Goal: Task Accomplishment & Management: Complete application form

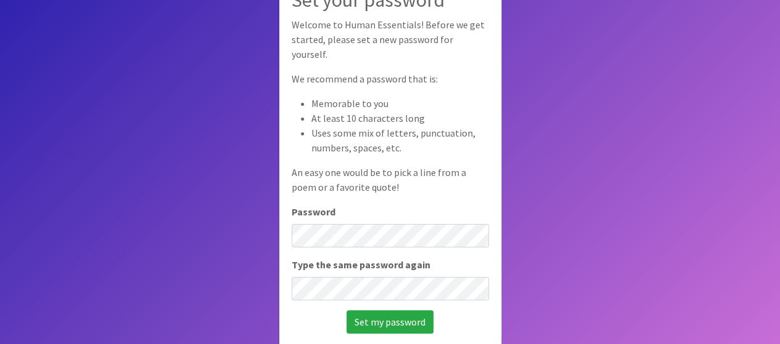
scroll to position [83, 0]
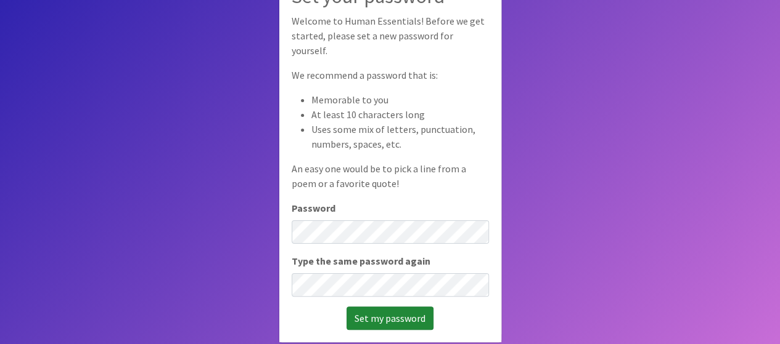
click at [378, 314] on input "Set my password" at bounding box center [389, 318] width 87 height 23
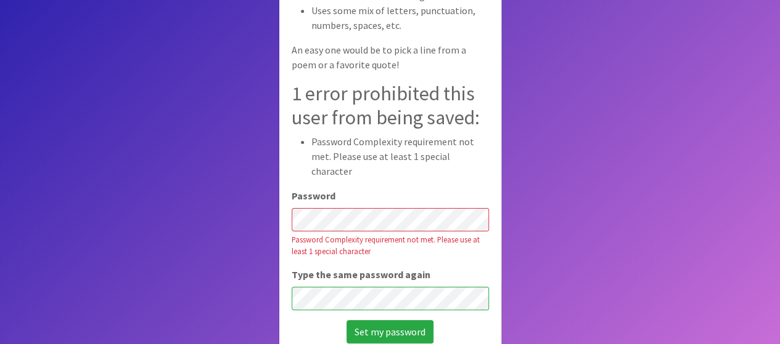
scroll to position [141, 0]
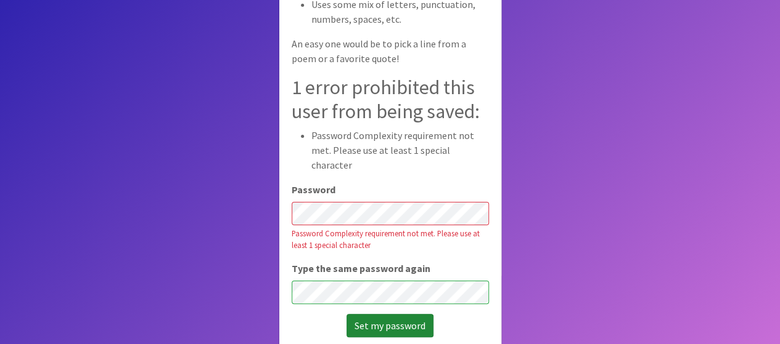
click at [388, 315] on input "Set my password" at bounding box center [389, 325] width 87 height 23
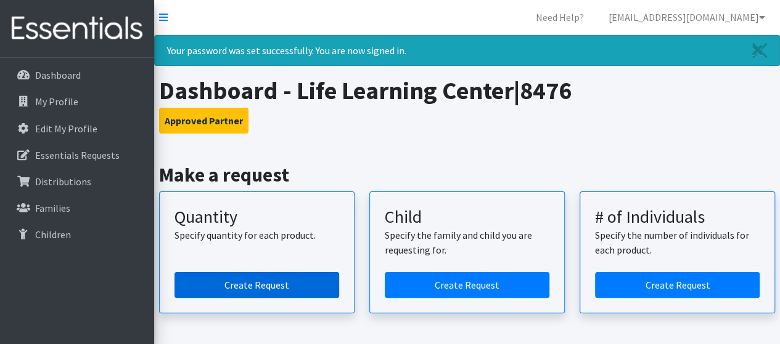
click at [257, 284] on link "Create Request" at bounding box center [256, 285] width 165 height 26
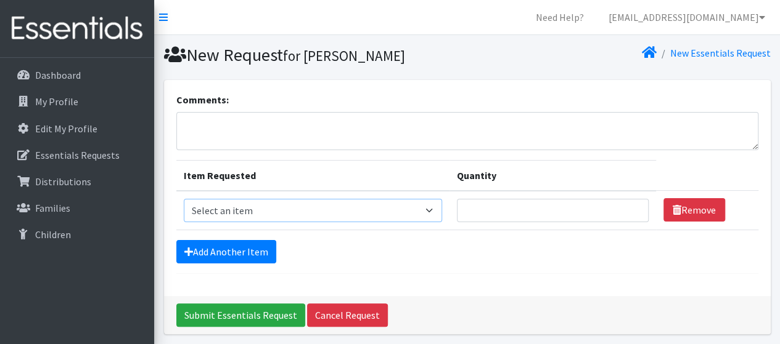
click at [422, 210] on select "Select an item F&D Men L/XL (38-50in waist) x48 F&D Men S/M (28-40in waist) x56…" at bounding box center [313, 210] width 258 height 23
select select "1221"
click at [184, 199] on select "Select an item F&D Men L/XL (38-50in waist) x48 F&D Men S/M (28-40in waist) x56…" at bounding box center [313, 210] width 258 height 23
click at [505, 211] on input "Quantity" at bounding box center [553, 210] width 192 height 23
type input "500"
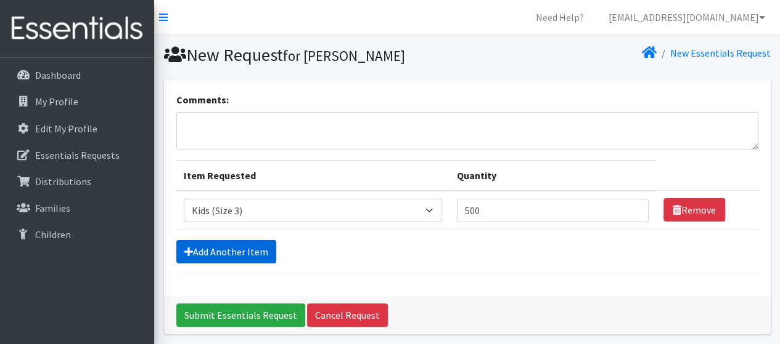
click at [218, 252] on link "Add Another Item" at bounding box center [226, 251] width 100 height 23
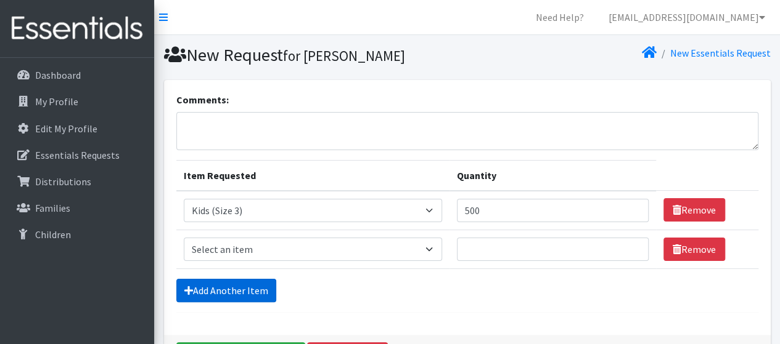
scroll to position [83, 0]
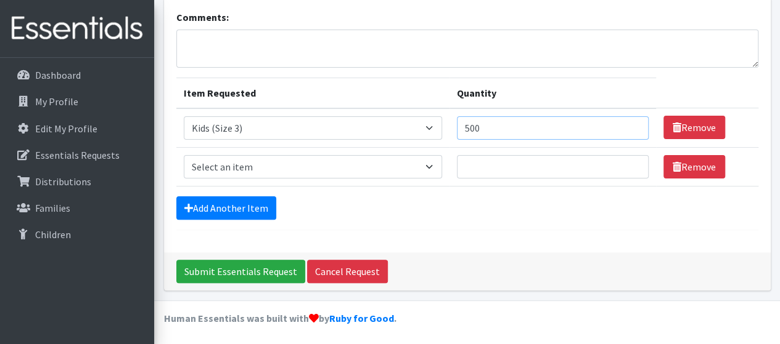
drag, startPoint x: 485, startPoint y: 126, endPoint x: 466, endPoint y: 136, distance: 21.2
click at [444, 130] on tr "Item Requested Select an item F&D Men L/XL (38-50in waist) x48 F&D Men S/M (28-…" at bounding box center [467, 127] width 582 height 39
type input "1000"
click at [338, 165] on select "Select an item F&D Men L/XL (38-50in waist) x48 F&D Men S/M (28-40in waist) x56…" at bounding box center [313, 166] width 258 height 23
select select "1213"
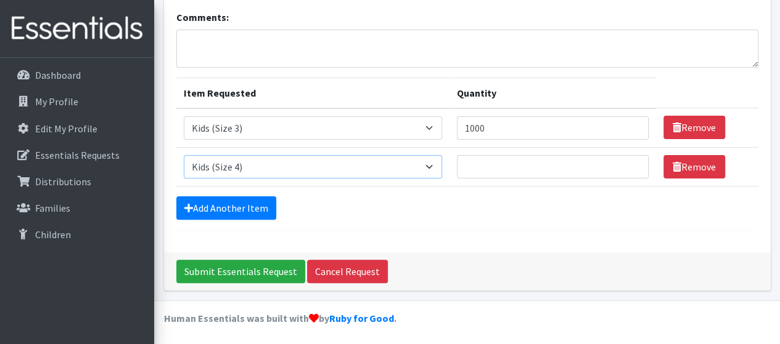
click at [184, 155] on select "Select an item F&D Men L/XL (38-50in waist) x48 F&D Men S/M (28-40in waist) x56…" at bounding box center [313, 166] width 258 height 23
click at [487, 169] on input "Quantity" at bounding box center [553, 166] width 192 height 23
type input "1000"
click at [208, 219] on form "Comments: Item Requested Quantity Item Requested Select an item F&D Men L/XL (3…" at bounding box center [467, 120] width 582 height 221
click at [214, 206] on link "Add Another Item" at bounding box center [226, 208] width 100 height 23
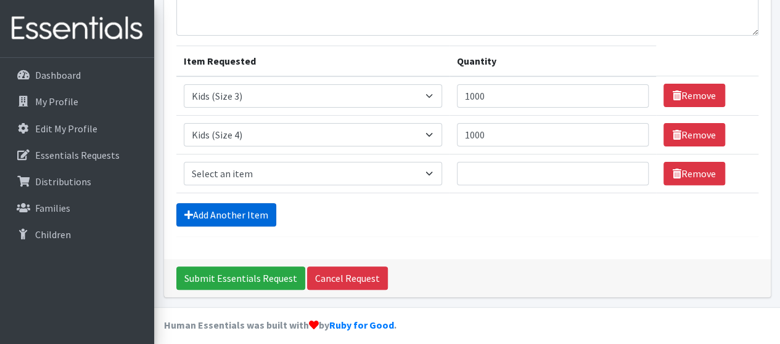
scroll to position [121, 0]
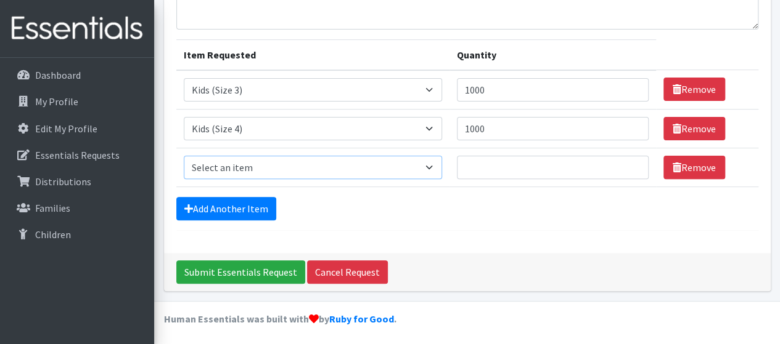
click at [279, 164] on select "Select an item F&D Men L/XL (38-50in waist) x48 F&D Men S/M (28-40in waist) x56…" at bounding box center [313, 167] width 258 height 23
select select "1214"
click at [184, 156] on select "Select an item F&D Men L/XL (38-50in waist) x48 F&D Men S/M (28-40in waist) x56…" at bounding box center [313, 167] width 258 height 23
click at [465, 166] on input "Quantity" at bounding box center [553, 167] width 192 height 23
type input "1000"
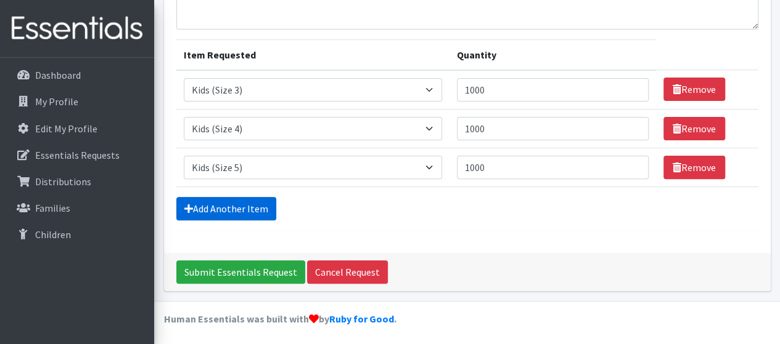
click at [249, 205] on link "Add Another Item" at bounding box center [226, 208] width 100 height 23
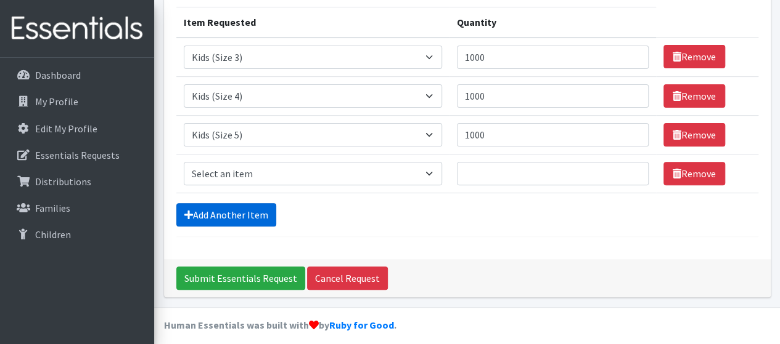
scroll to position [160, 0]
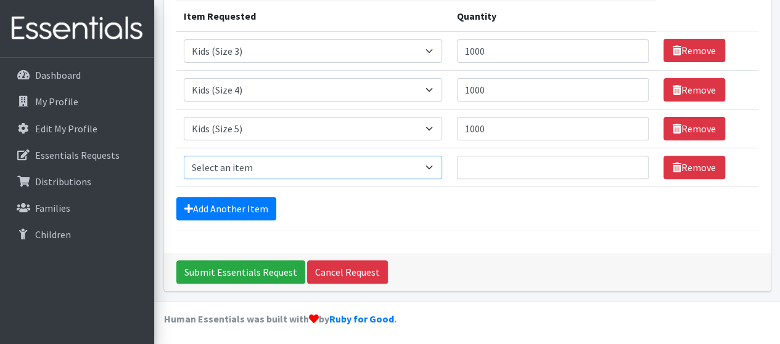
click at [258, 169] on select "Select an item F&D Men L/XL (38-50in waist) x48 F&D Men S/M (28-40in waist) x56…" at bounding box center [313, 167] width 258 height 23
select select "15348"
click at [184, 156] on select "Select an item F&D Men L/XL (38-50in waist) x48 F&D Men S/M (28-40in waist) x56…" at bounding box center [313, 167] width 258 height 23
click at [467, 167] on input "Quantity" at bounding box center [553, 167] width 192 height 23
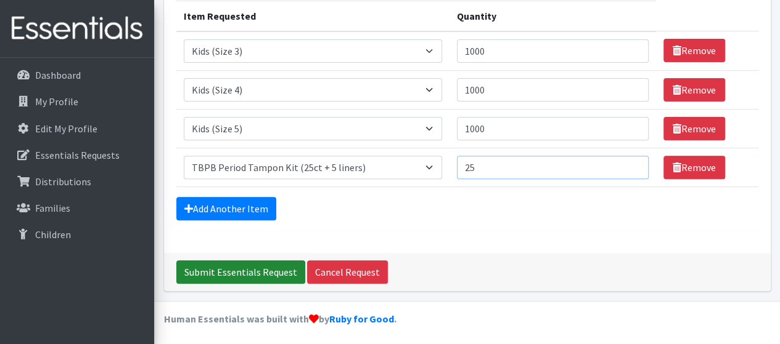
type input "25"
click at [239, 263] on input "Submit Essentials Request" at bounding box center [240, 272] width 129 height 23
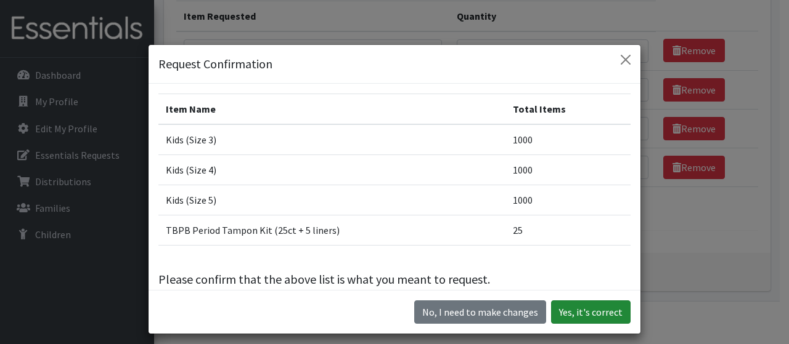
click at [581, 308] on button "Yes, it's correct" at bounding box center [590, 312] width 79 height 23
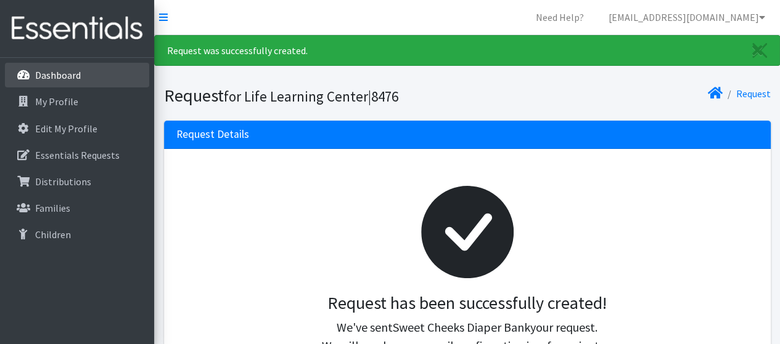
click at [65, 75] on p "Dashboard" at bounding box center [58, 75] width 46 height 12
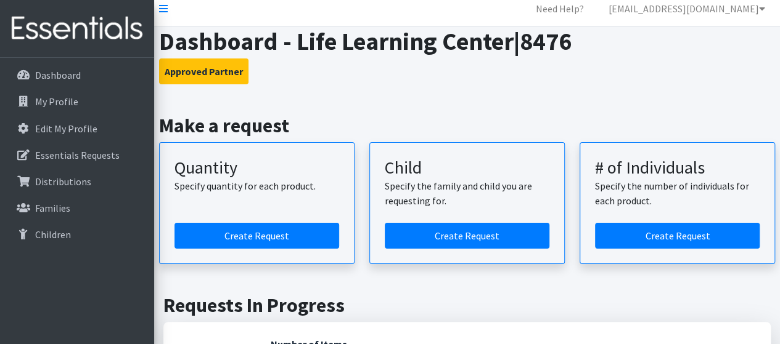
scroll to position [62, 0]
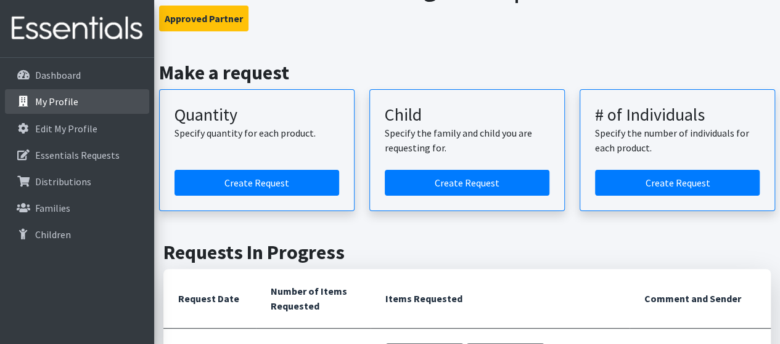
click at [44, 99] on p "My Profile" at bounding box center [56, 102] width 43 height 12
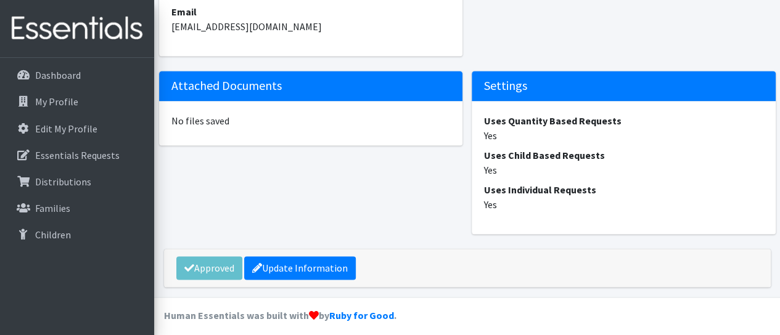
scroll to position [863, 0]
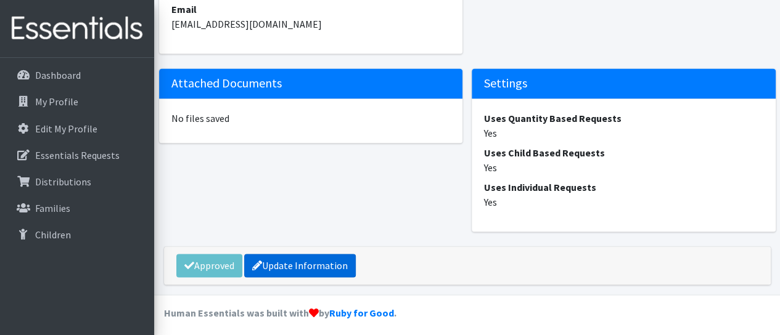
click at [306, 263] on link "Update Information" at bounding box center [300, 265] width 112 height 23
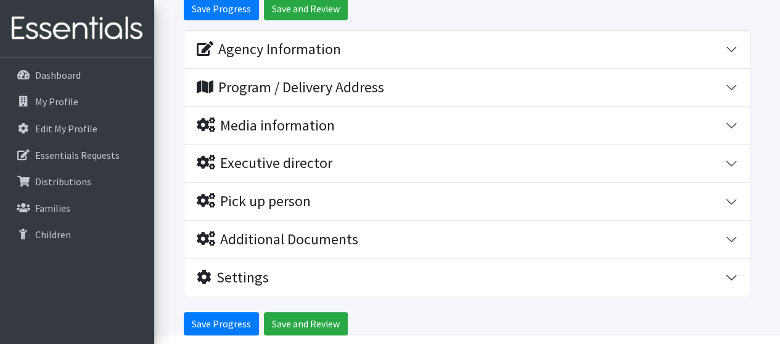
scroll to position [185, 0]
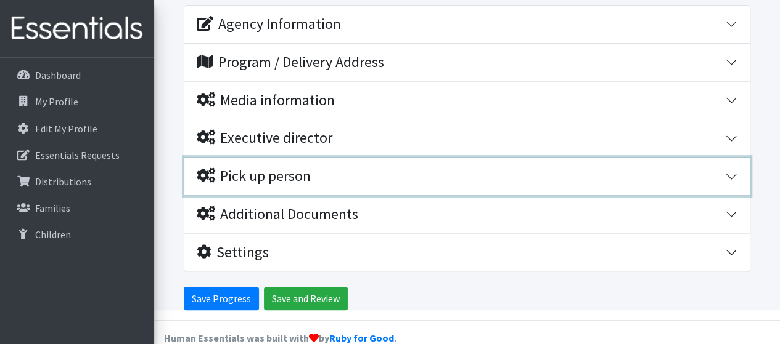
click at [730, 171] on button "Pick up person" at bounding box center [466, 177] width 565 height 38
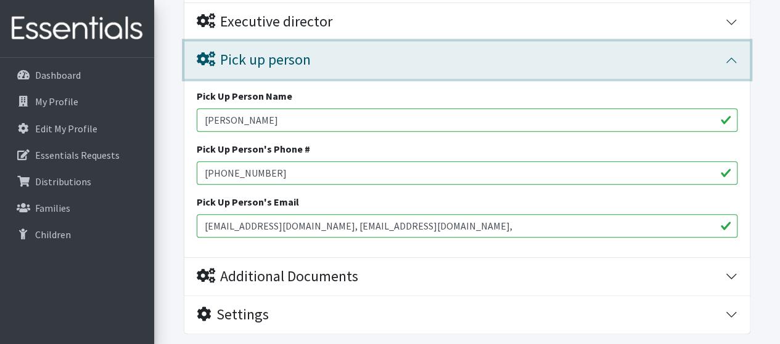
scroll to position [364, 0]
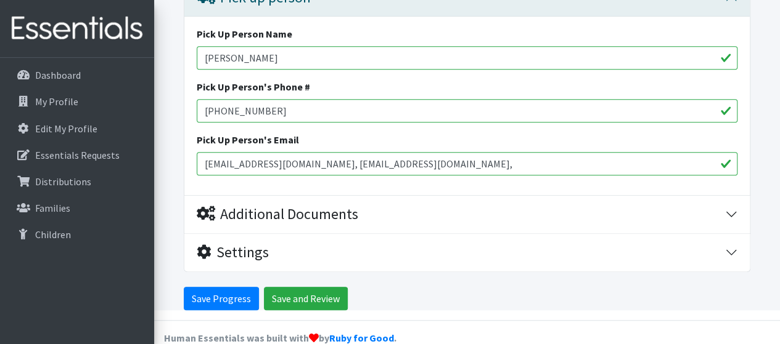
drag, startPoint x: 301, startPoint y: 54, endPoint x: -80, endPoint y: 56, distance: 380.8
click at [0, 56] on html "Need Help? dmosley@lifelearningcenter.us Organization Settings My Co-Workers My…" at bounding box center [390, 1] width 780 height 730
type input "[PERSON_NAME]"
click at [255, 161] on input "jblechschmid@lifelearningcenter.us, aboothby@lifelearningcenter.us," at bounding box center [467, 163] width 540 height 23
type input "[EMAIL_ADDRESS][DOMAIN_NAME], [EMAIL_ADDRESS][DOMAIN_NAME],"
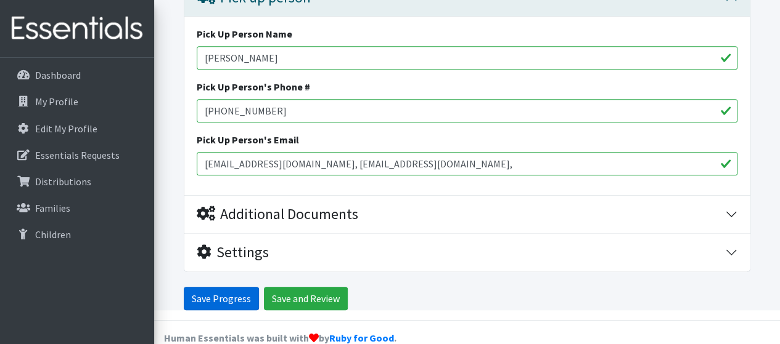
click at [210, 296] on input "Save Progress" at bounding box center [221, 298] width 75 height 23
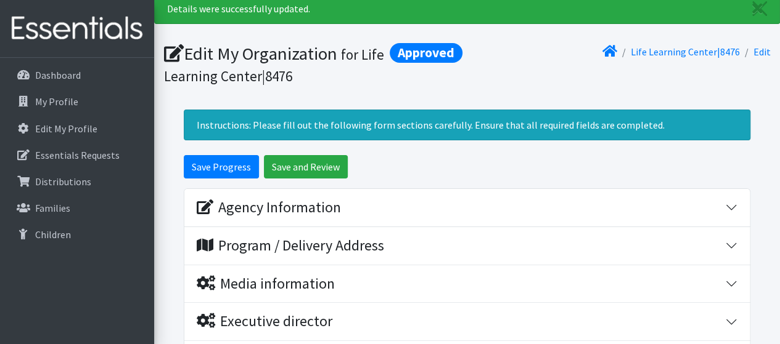
scroll to position [62, 0]
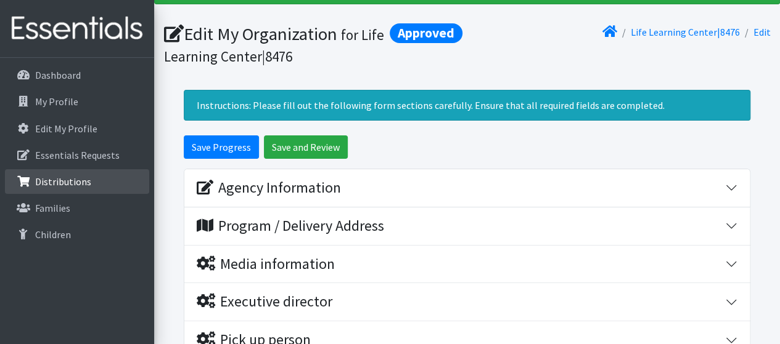
click at [88, 189] on link "Distributions" at bounding box center [77, 181] width 144 height 25
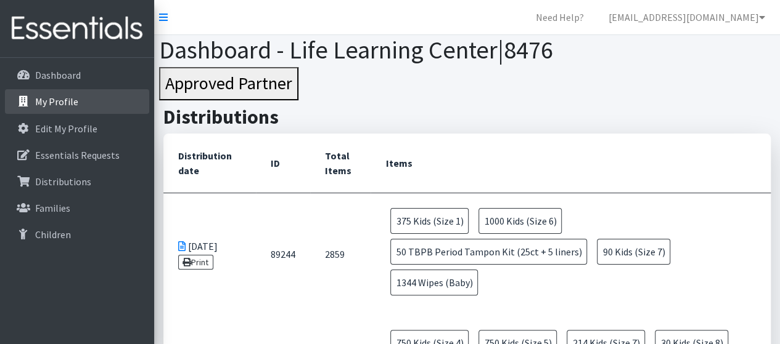
click at [69, 103] on p "My Profile" at bounding box center [56, 102] width 43 height 12
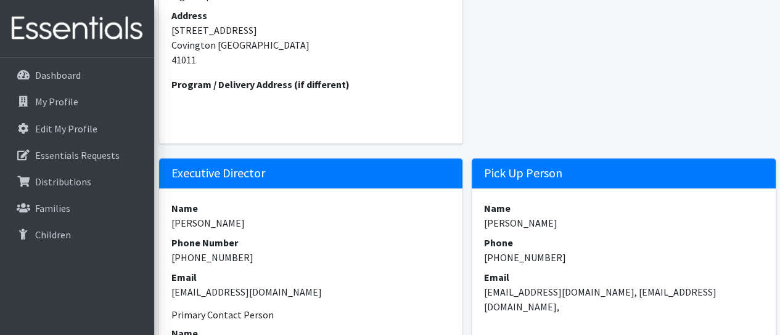
scroll to position [65, 0]
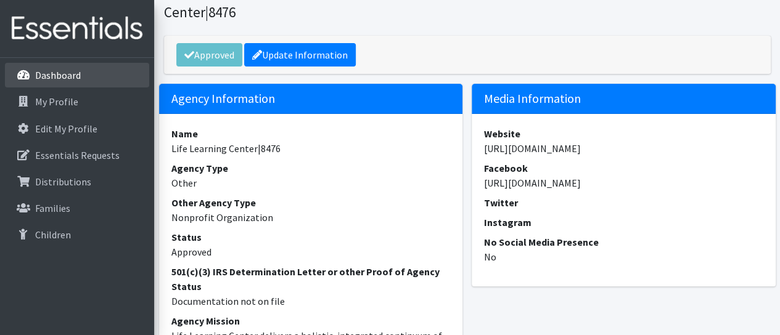
click at [73, 77] on p "Dashboard" at bounding box center [58, 75] width 46 height 12
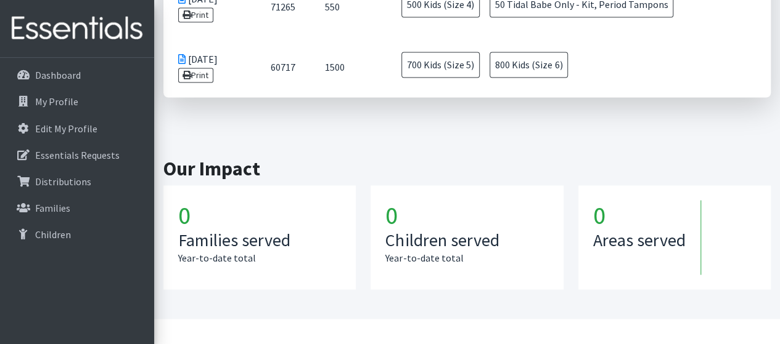
scroll to position [1091, 0]
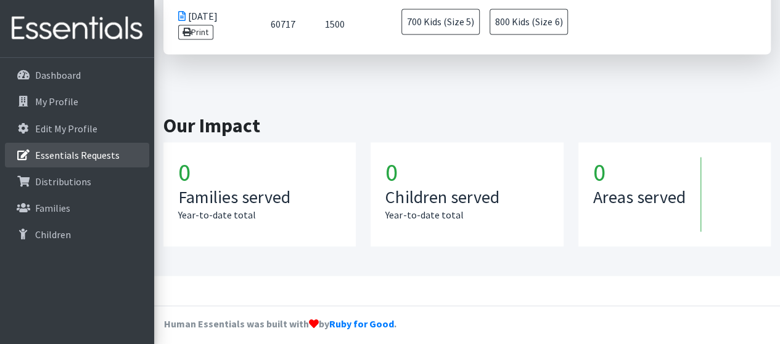
click at [68, 149] on p "Essentials Requests" at bounding box center [77, 155] width 84 height 12
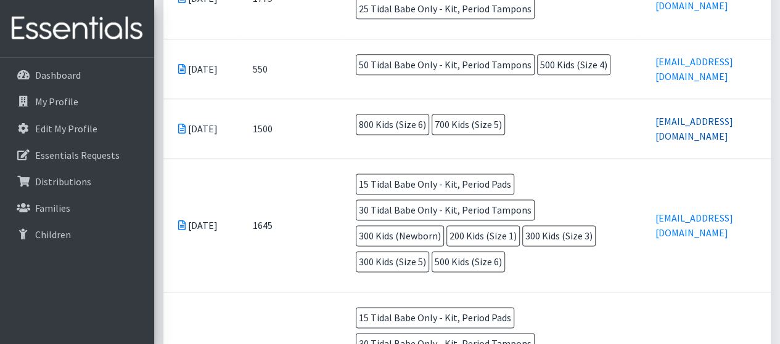
scroll to position [801, 0]
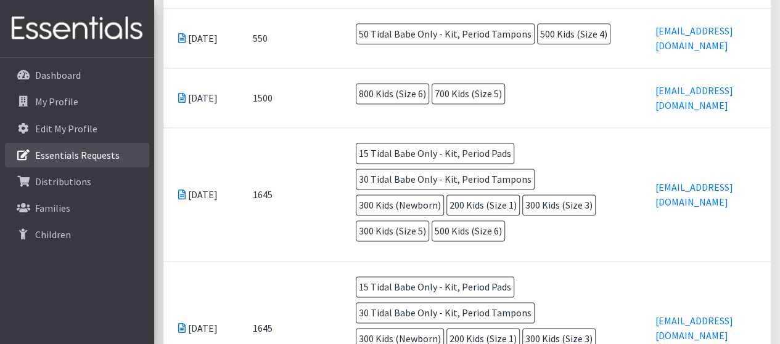
click at [86, 161] on link "Essentials Requests" at bounding box center [77, 155] width 144 height 25
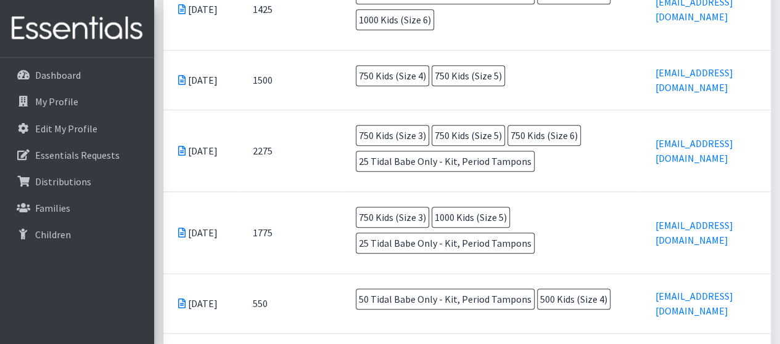
scroll to position [555, 0]
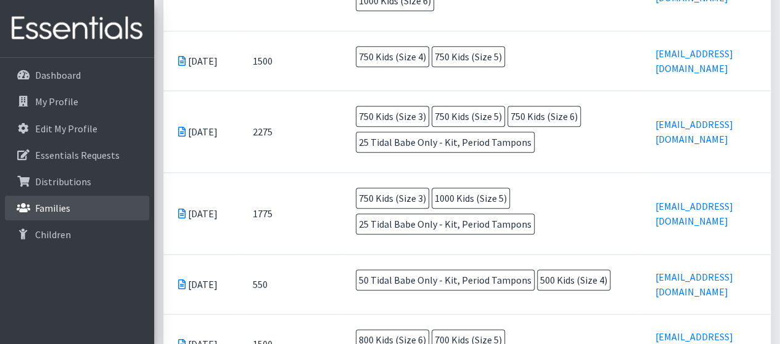
click at [88, 214] on link "Families" at bounding box center [77, 208] width 144 height 25
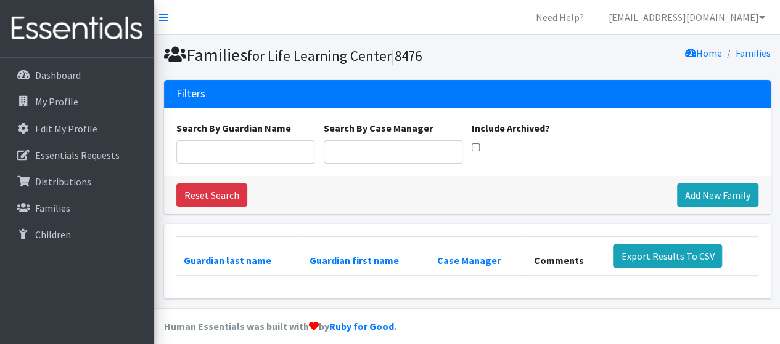
scroll to position [9, 0]
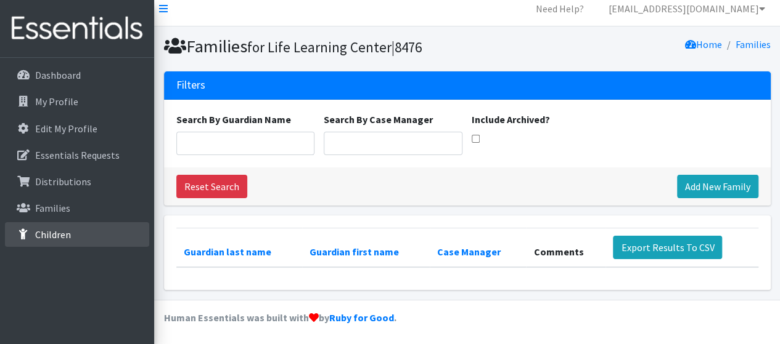
click at [54, 231] on p "Children" at bounding box center [53, 235] width 36 height 12
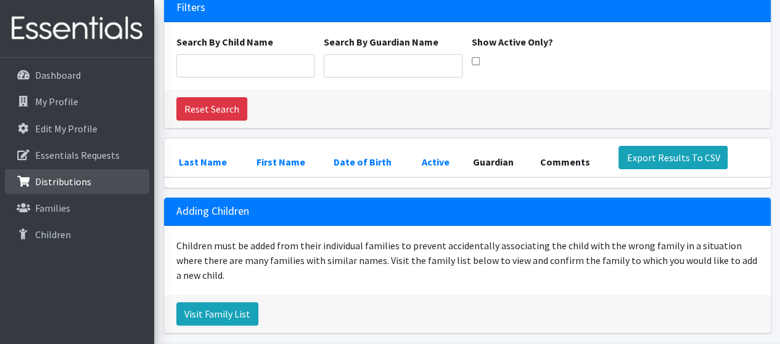
scroll to position [67, 0]
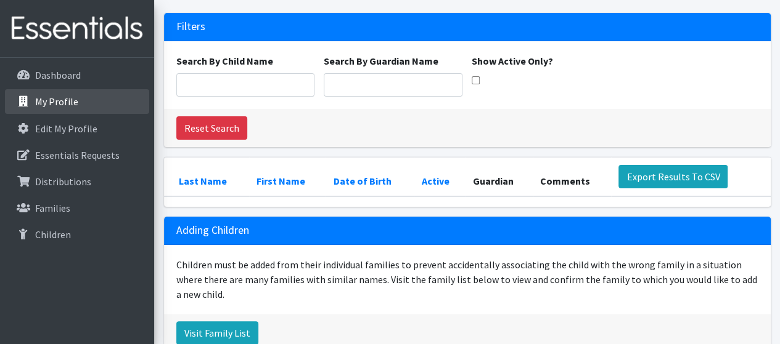
click at [51, 100] on p "My Profile" at bounding box center [56, 102] width 43 height 12
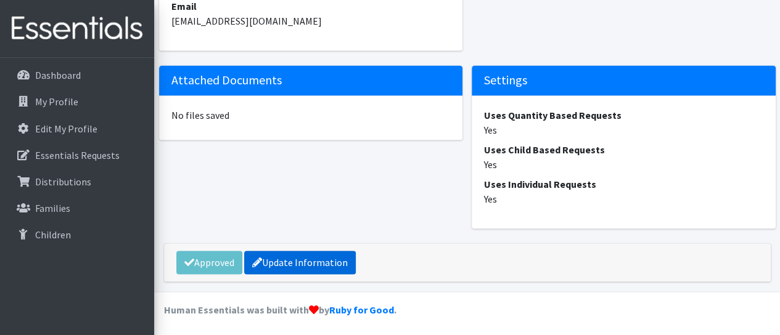
scroll to position [866, 0]
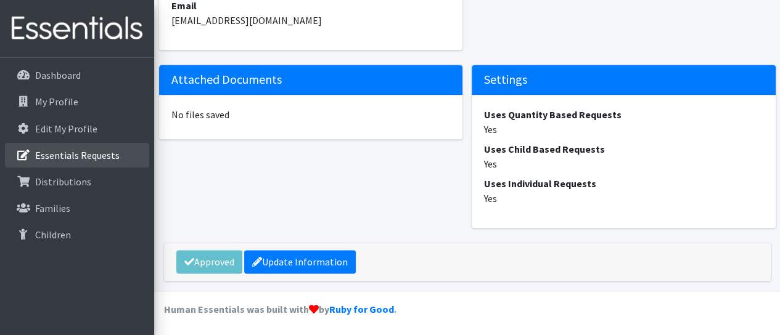
click at [73, 152] on p "Essentials Requests" at bounding box center [77, 155] width 84 height 12
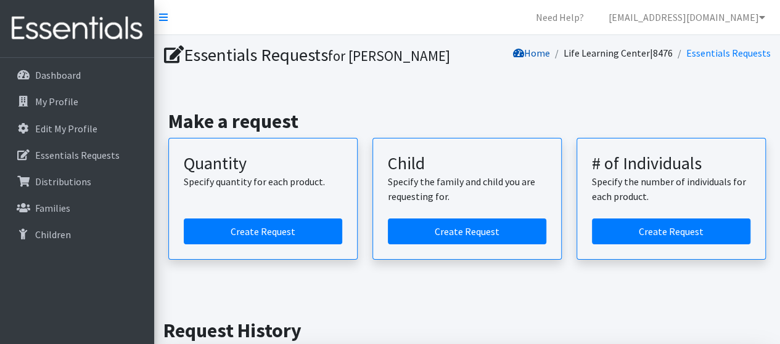
click at [523, 53] on icon at bounding box center [518, 53] width 11 height 10
